Goal: Contribute content: Add original content to the website for others to see

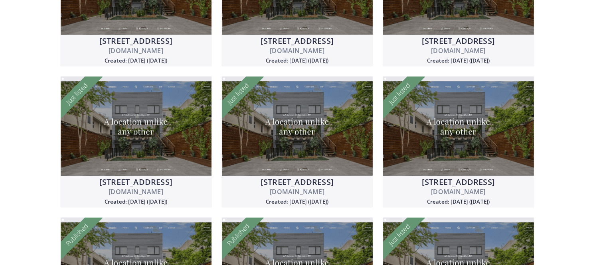
scroll to position [291, 0]
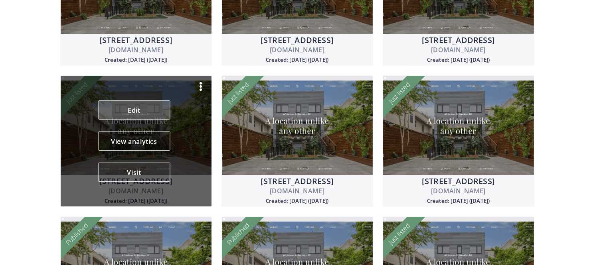
click at [129, 116] on link "Edit" at bounding box center [134, 110] width 72 height 19
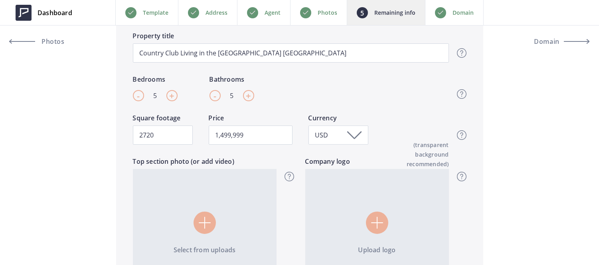
scroll to position [254, 0]
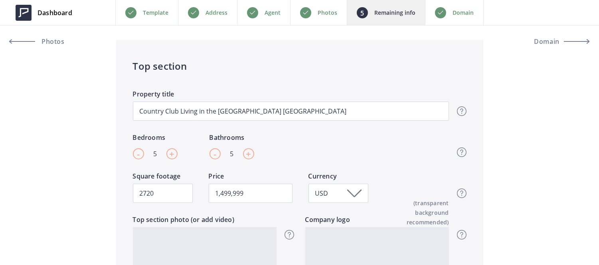
click at [314, 12] on div "Photos" at bounding box center [318, 12] width 57 height 25
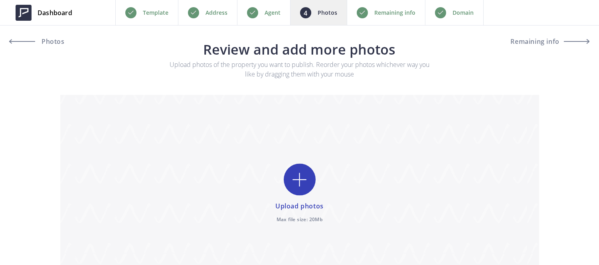
click at [305, 185] on input "file" at bounding box center [299, 194] width 479 height 199
type input "C:\fakepath\A7207166.jpg"
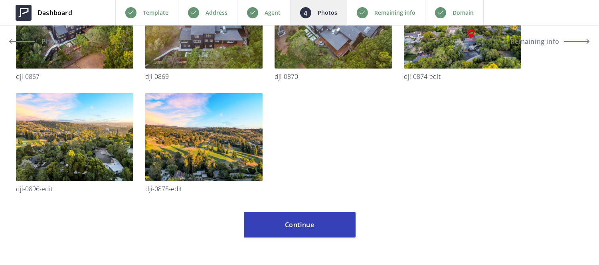
scroll to position [3957, 0]
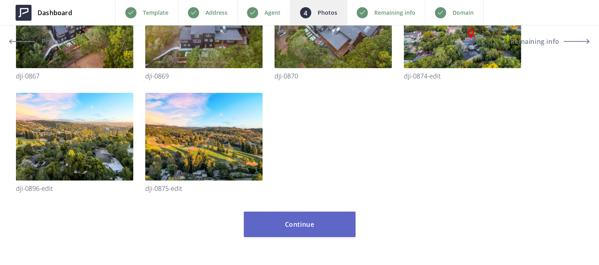
click at [288, 221] on button "Continue" at bounding box center [300, 225] width 112 height 26
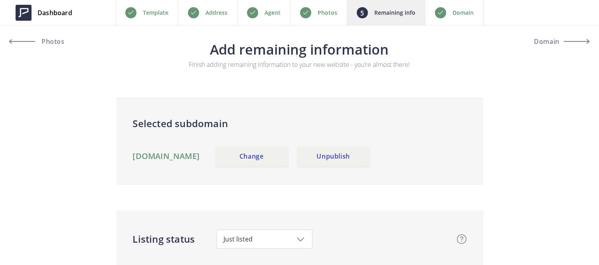
click at [317, 11] on div "Photos" at bounding box center [318, 12] width 57 height 25
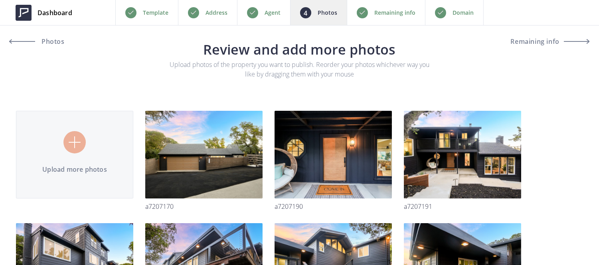
type input "C:\fakepath\A7207214.jpg"
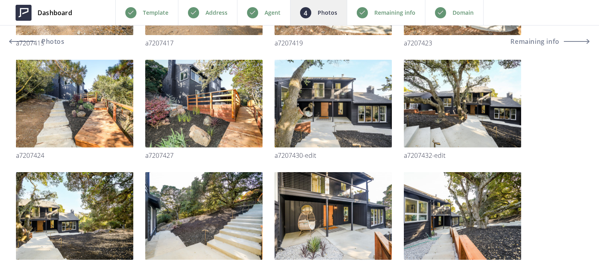
scroll to position [2523, 0]
